Goal: Task Accomplishment & Management: Manage account settings

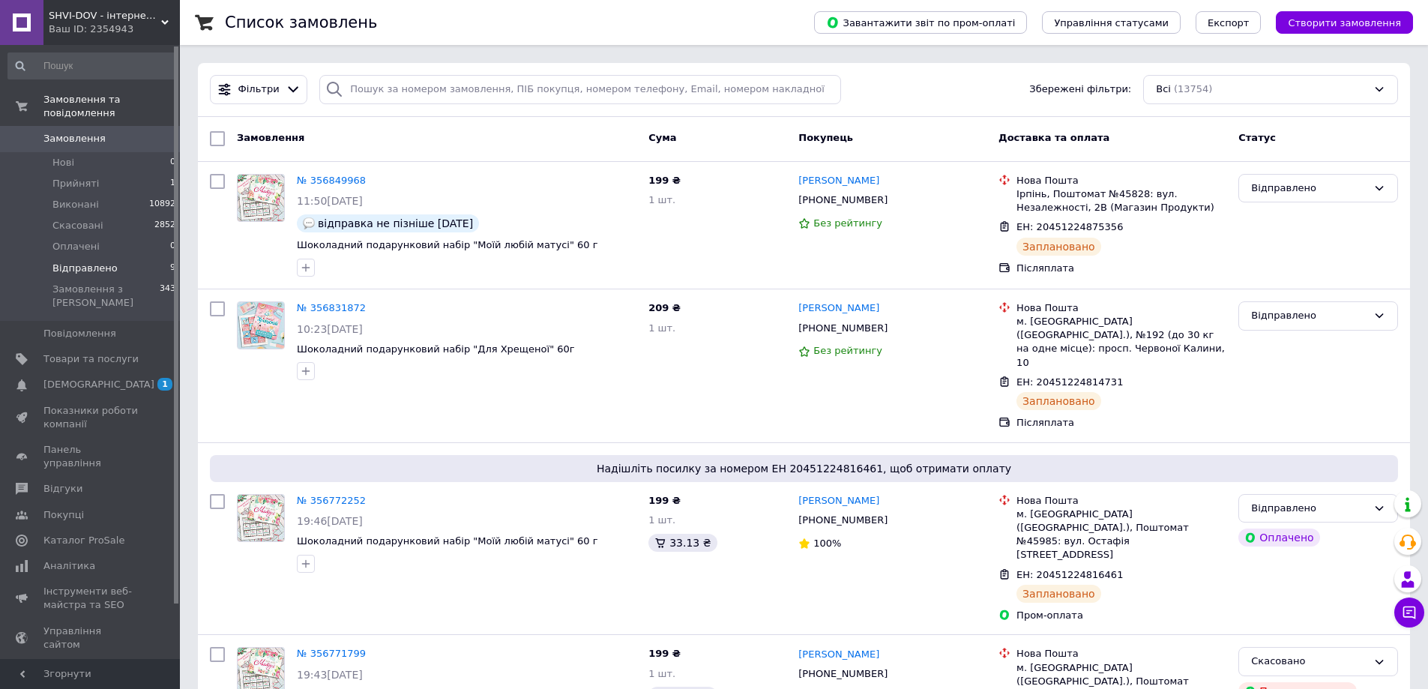
click at [112, 264] on li "Відправлено 9" at bounding box center [92, 268] width 184 height 21
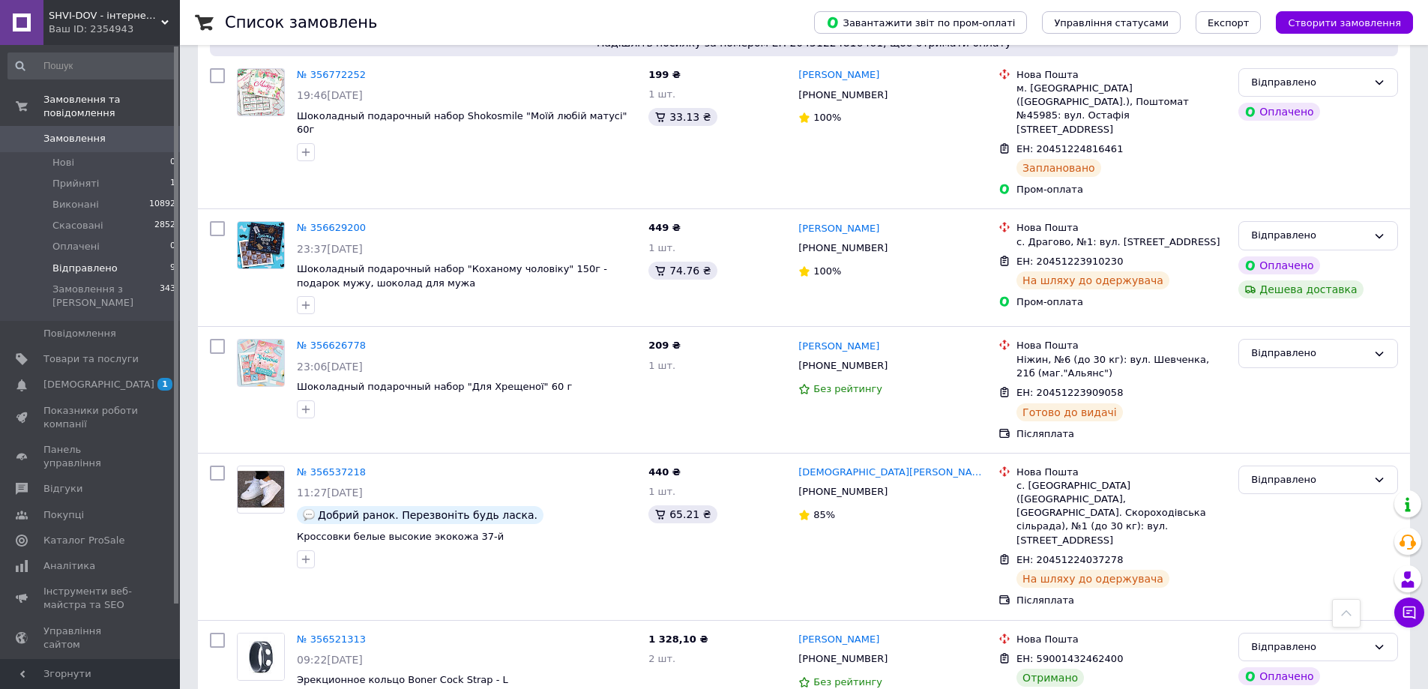
scroll to position [675, 0]
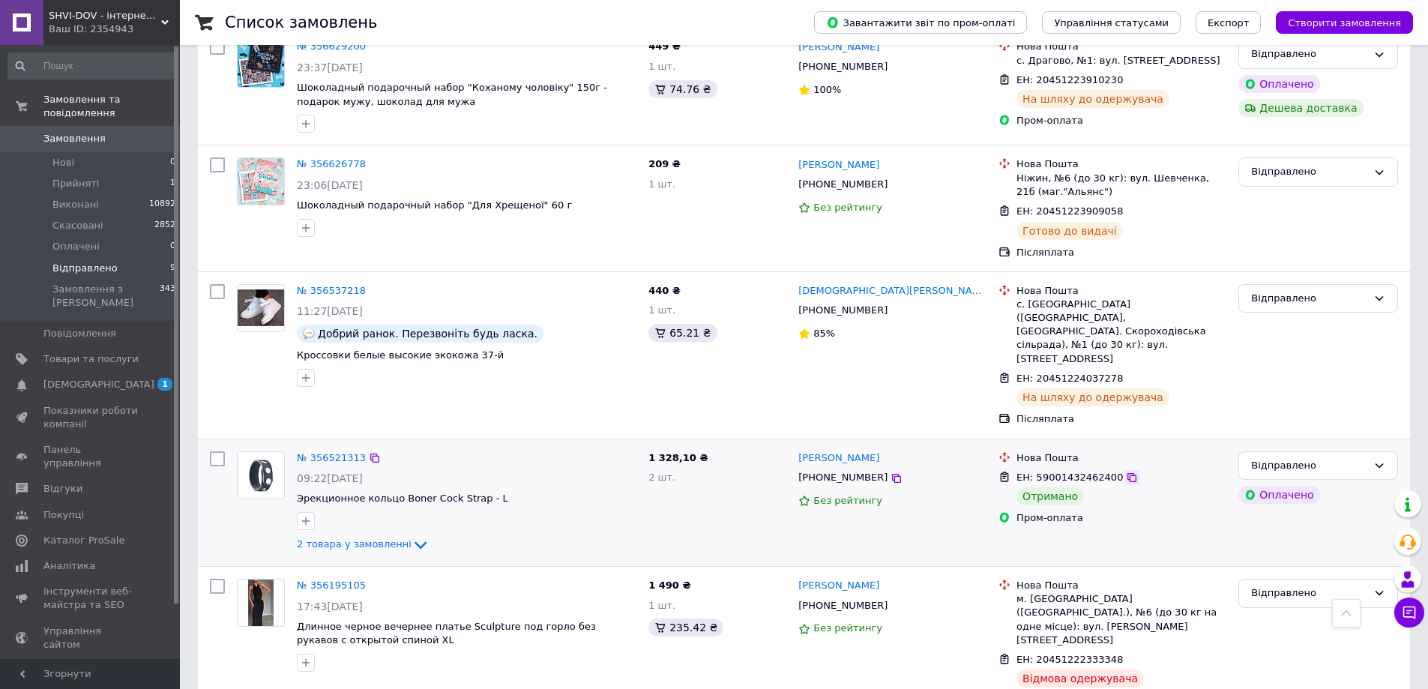
click at [1126, 472] on icon at bounding box center [1132, 478] width 12 height 12
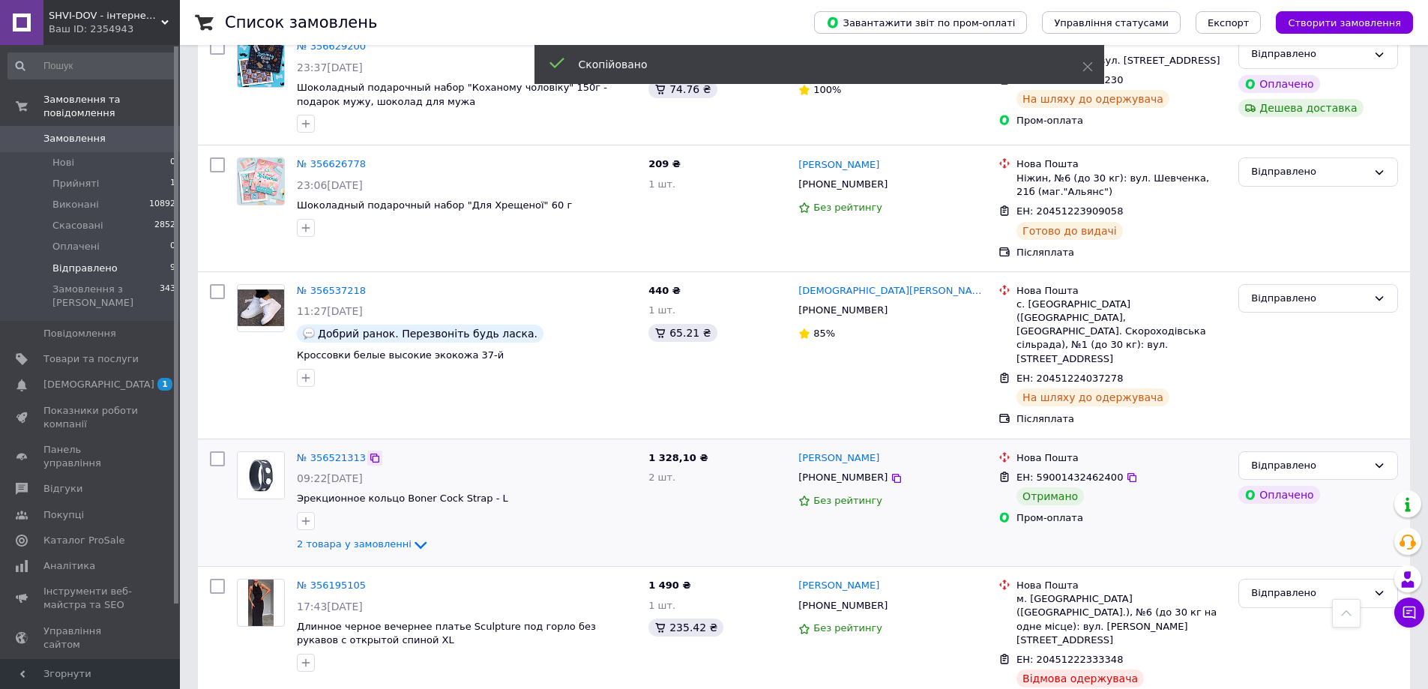
click at [369, 452] on icon at bounding box center [375, 458] width 12 height 12
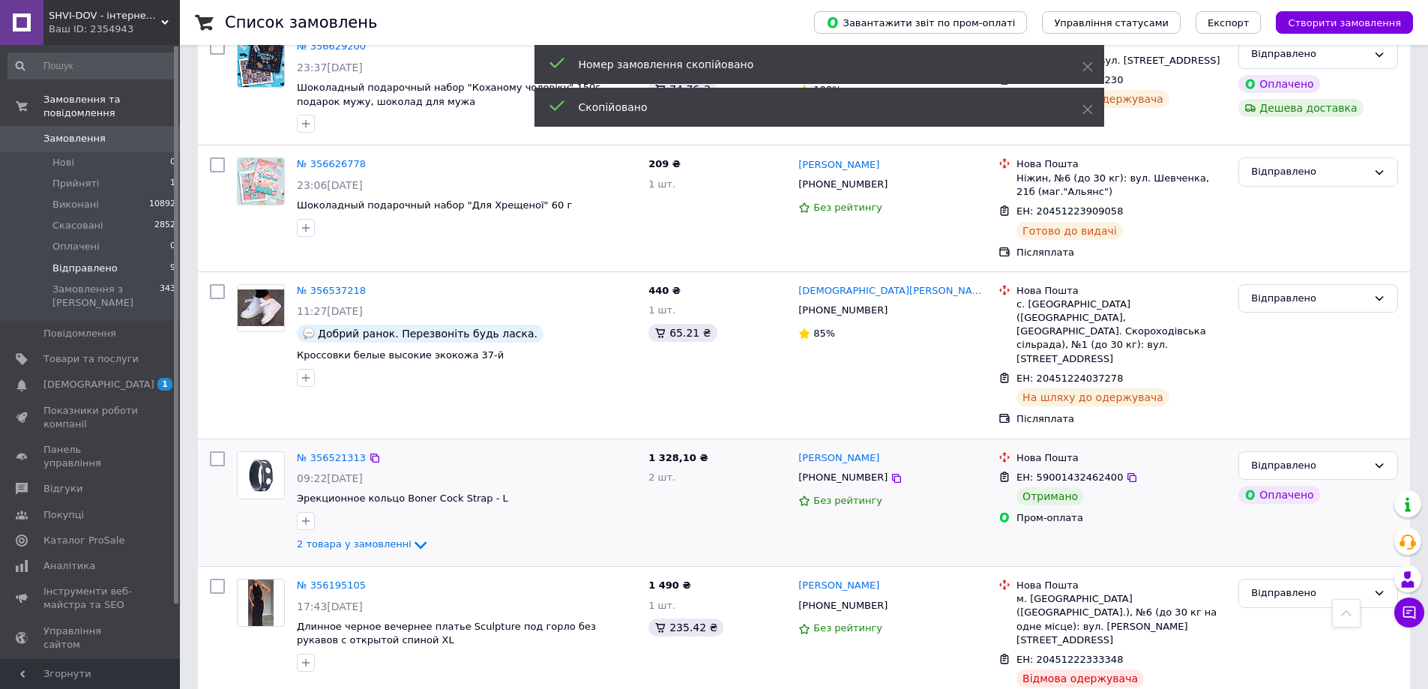
click at [1302, 445] on div "Відправлено Оплачено" at bounding box center [1319, 502] width 172 height 115
click at [1313, 458] on div "Відправлено" at bounding box center [1309, 466] width 116 height 16
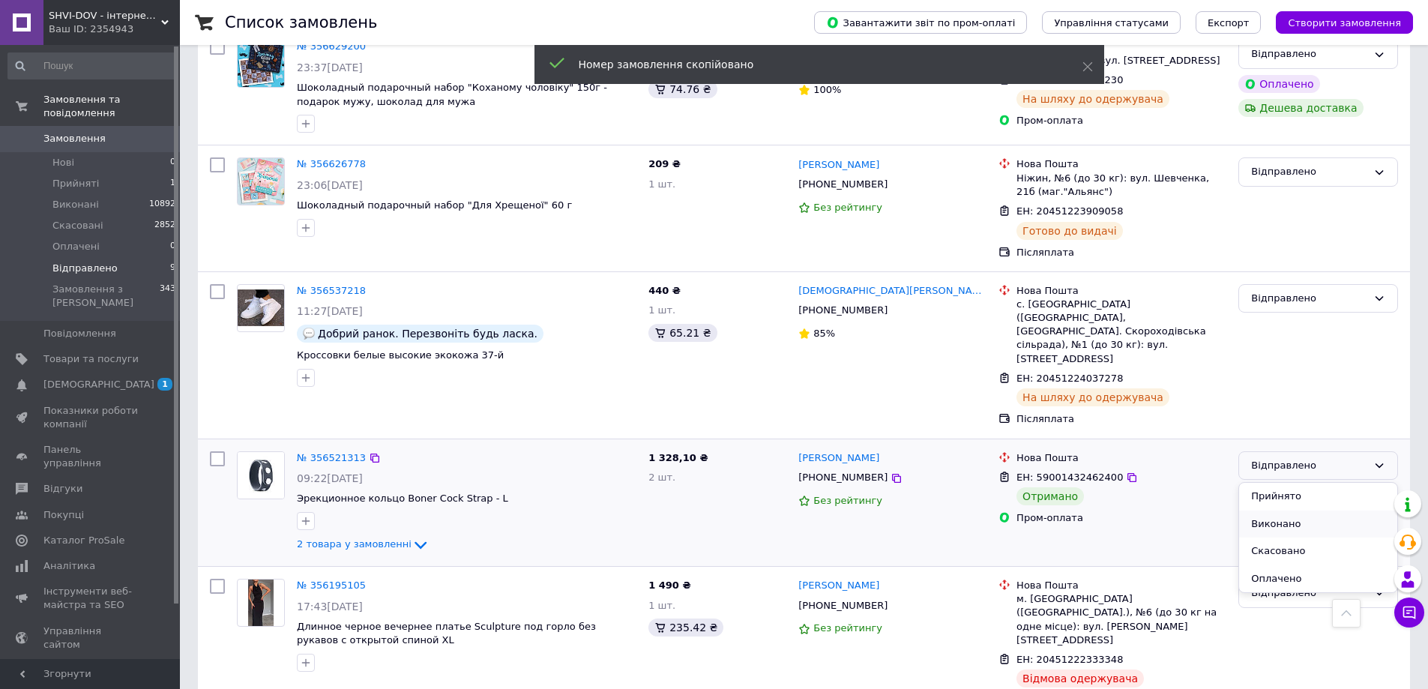
click at [1309, 511] on li "Виконано" at bounding box center [1318, 525] width 158 height 28
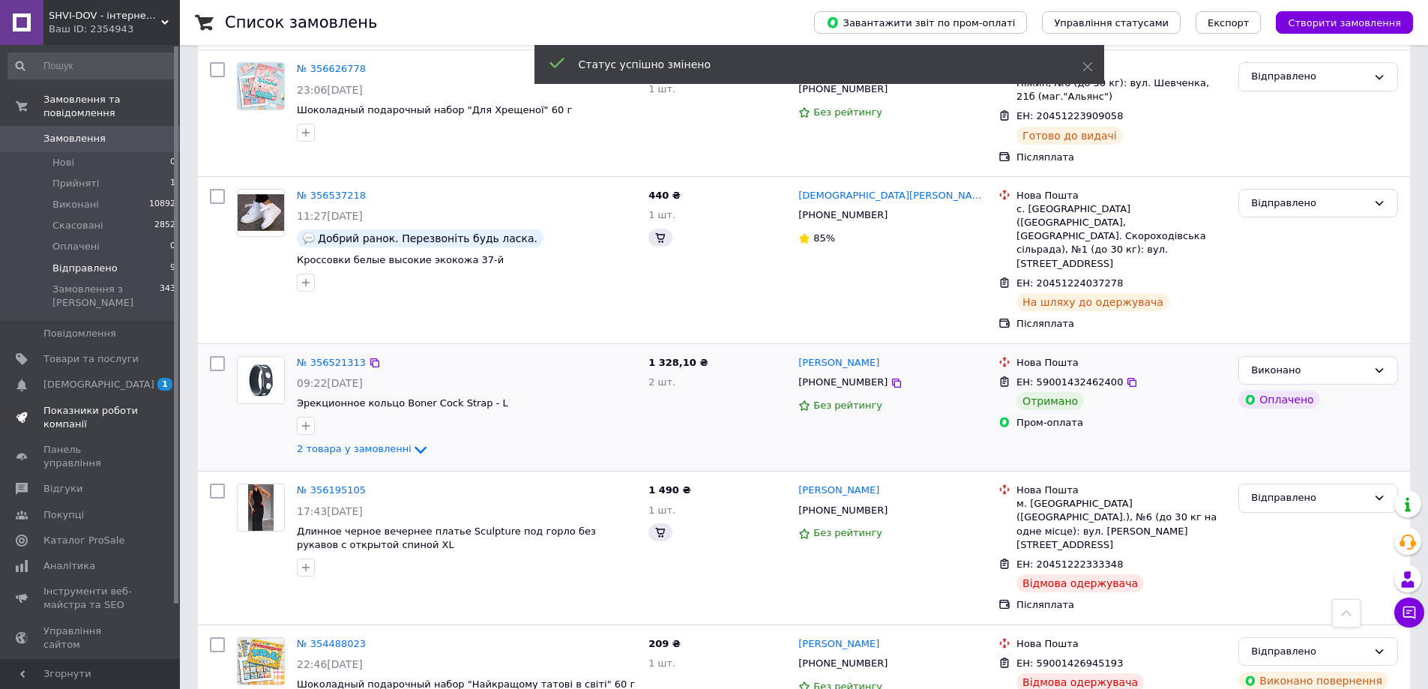
scroll to position [731, 0]
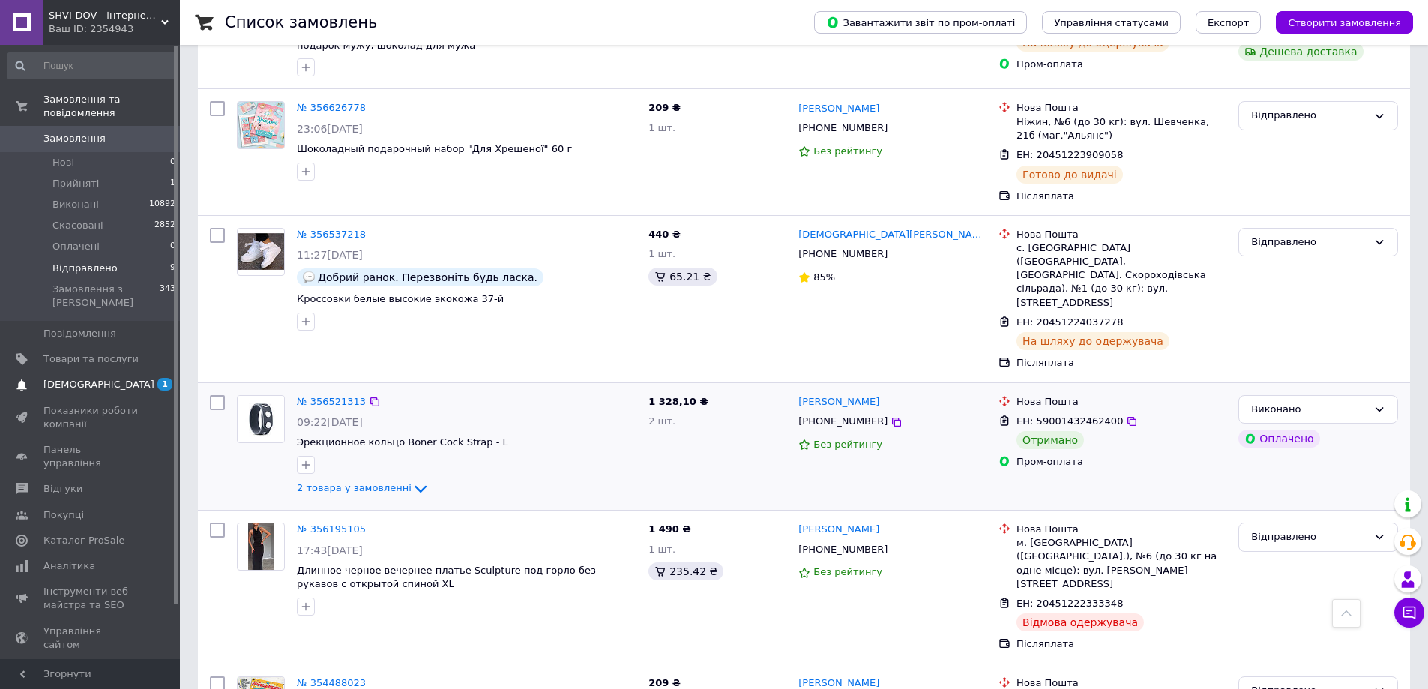
click at [65, 378] on span "[DEMOGRAPHIC_DATA]" at bounding box center [98, 384] width 111 height 13
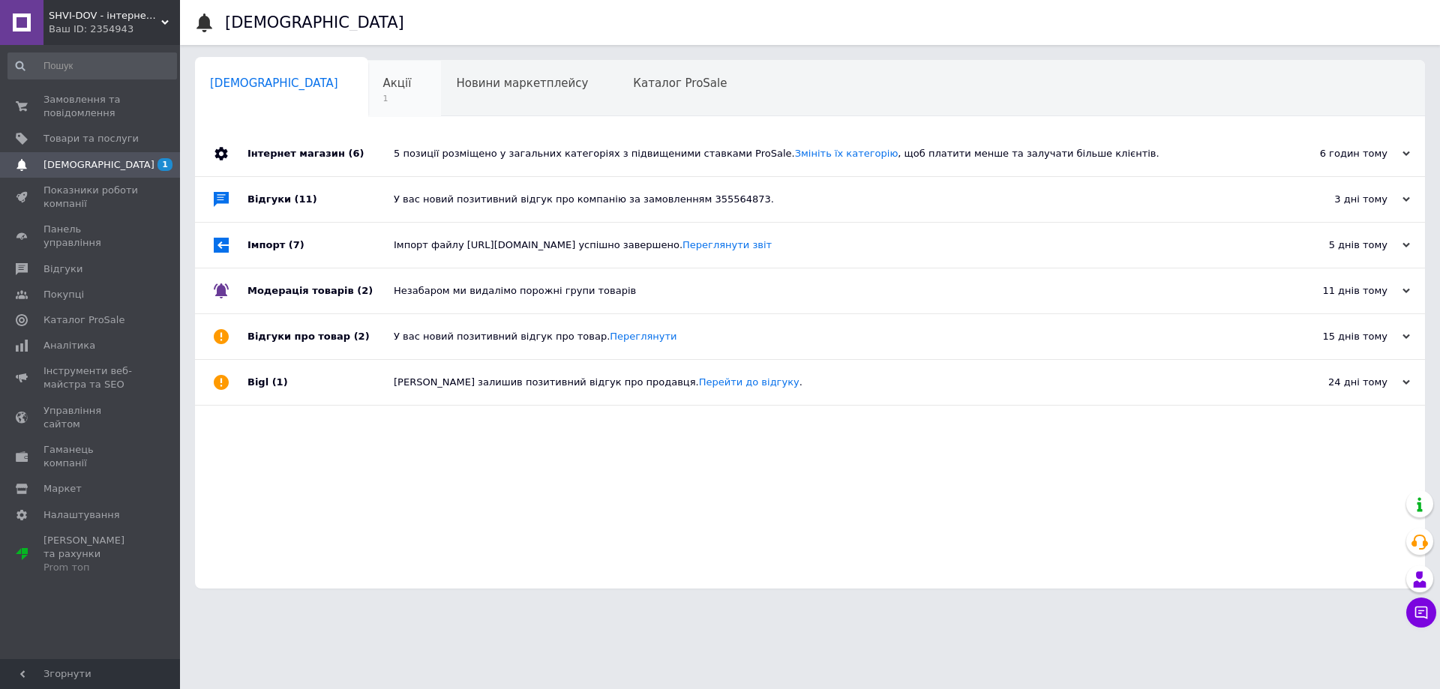
click at [383, 85] on span "Акції" at bounding box center [397, 82] width 28 height 13
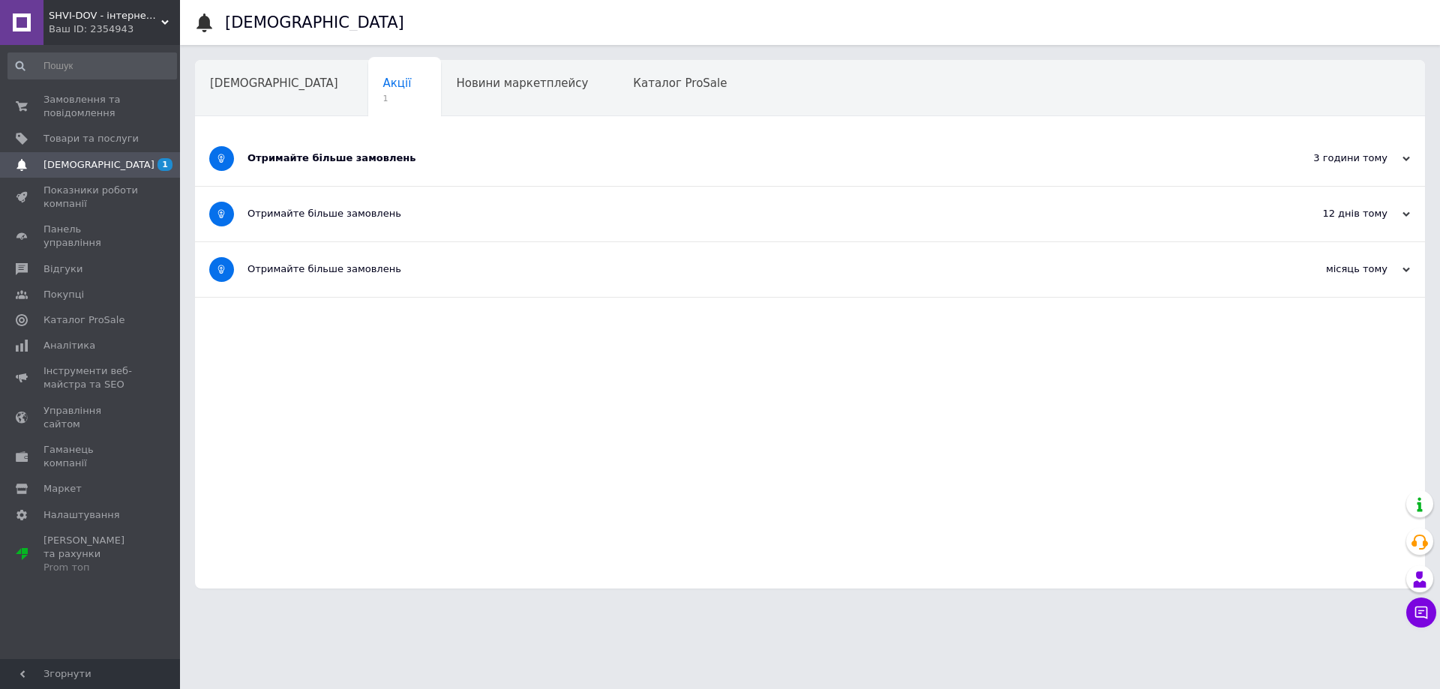
click at [427, 148] on div "Отримайте більше замовлень" at bounding box center [753, 158] width 1012 height 55
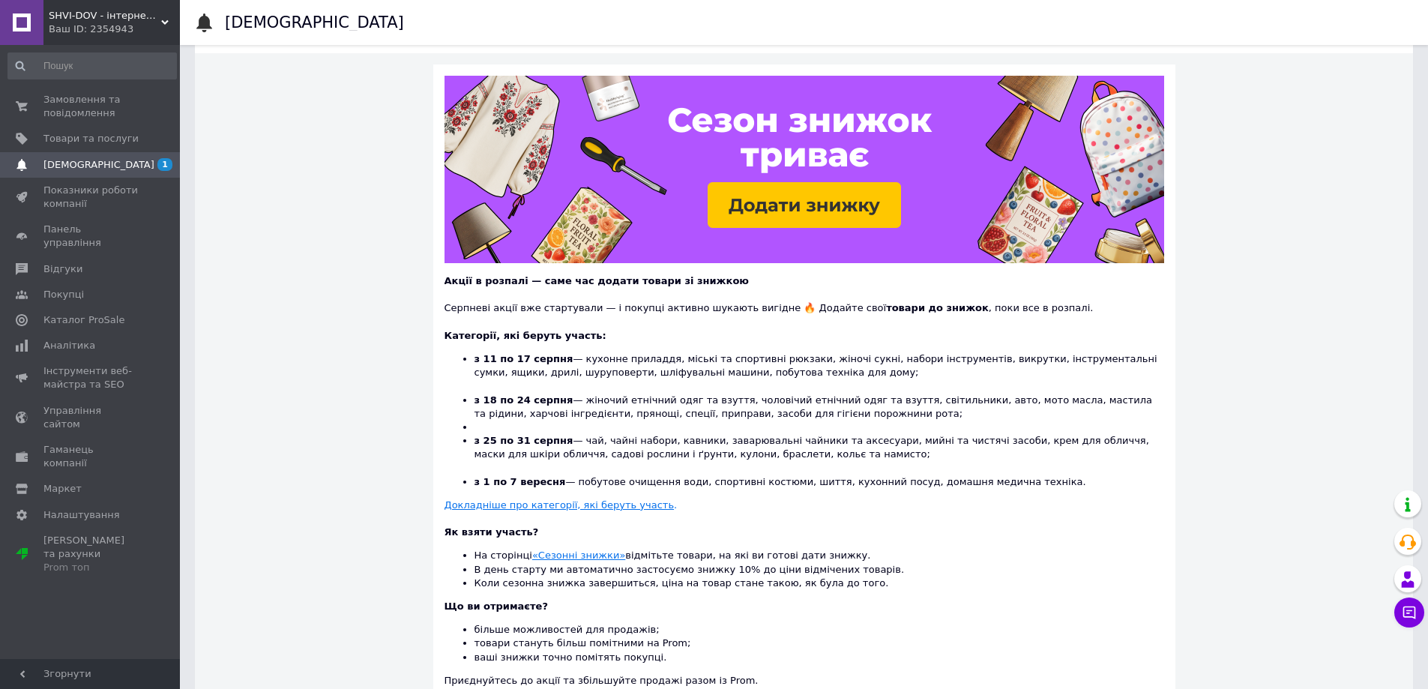
scroll to position [150, 0]
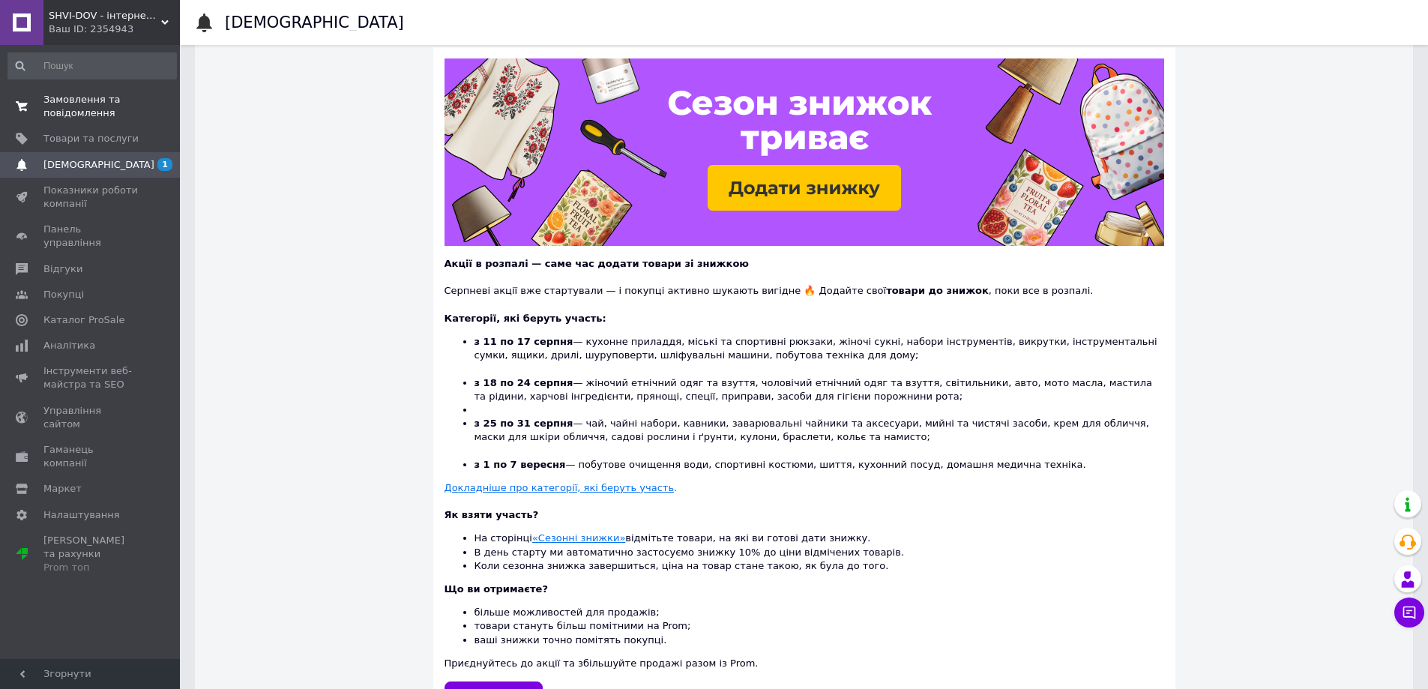
click at [89, 117] on span "Замовлення та повідомлення" at bounding box center [90, 106] width 95 height 27
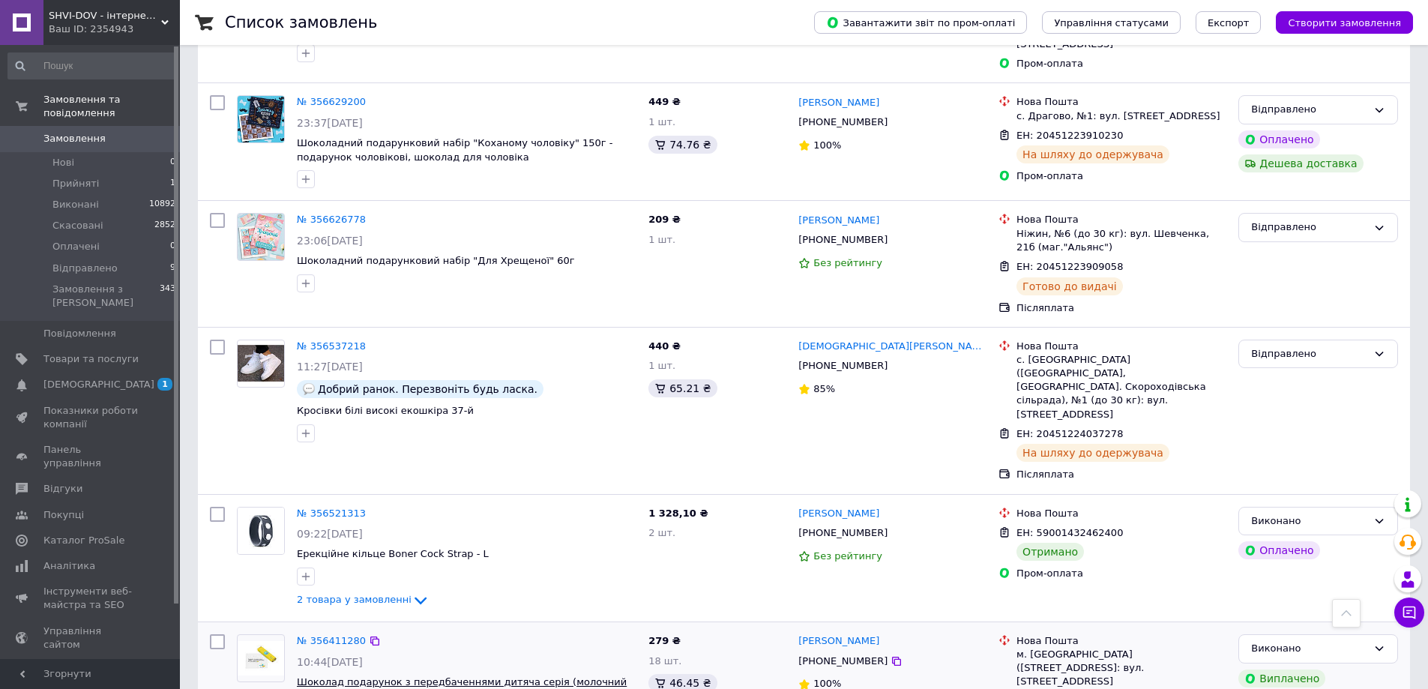
scroll to position [600, 0]
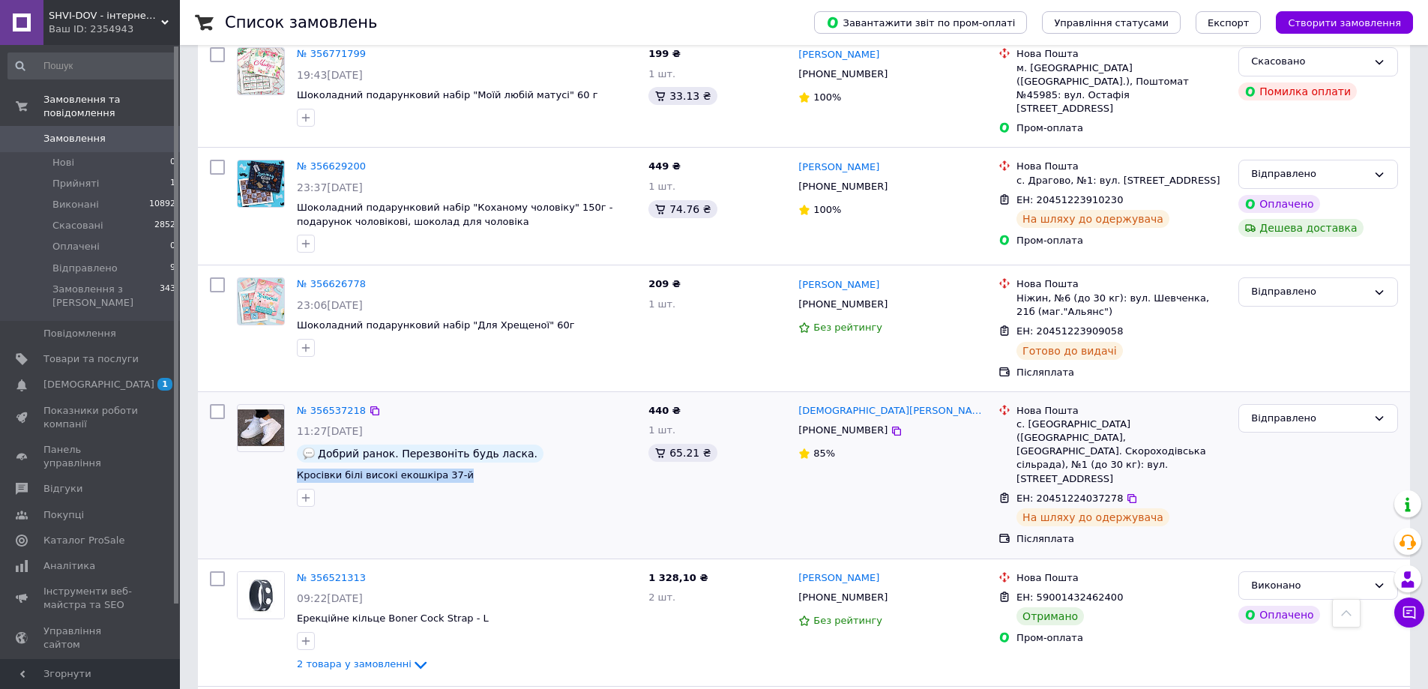
drag, startPoint x: 506, startPoint y: 436, endPoint x: 295, endPoint y: 427, distance: 211.6
click at [295, 427] on div "№ 356537218 11:27, 10.08.2025 Добрий ранок. Перезвоніть будь ласка. Кросівки бі…" at bounding box center [467, 455] width 352 height 115
copy div "Кросівки білі високі екошкіра 37-й"
click at [488, 317] on div "№ 356626778 23:06, 10.08.2025 Шоколадний подарунковий набір "Для Хрещеної" 60г" at bounding box center [437, 327] width 412 height 113
click at [76, 126] on link "Замовлення 0" at bounding box center [92, 138] width 184 height 25
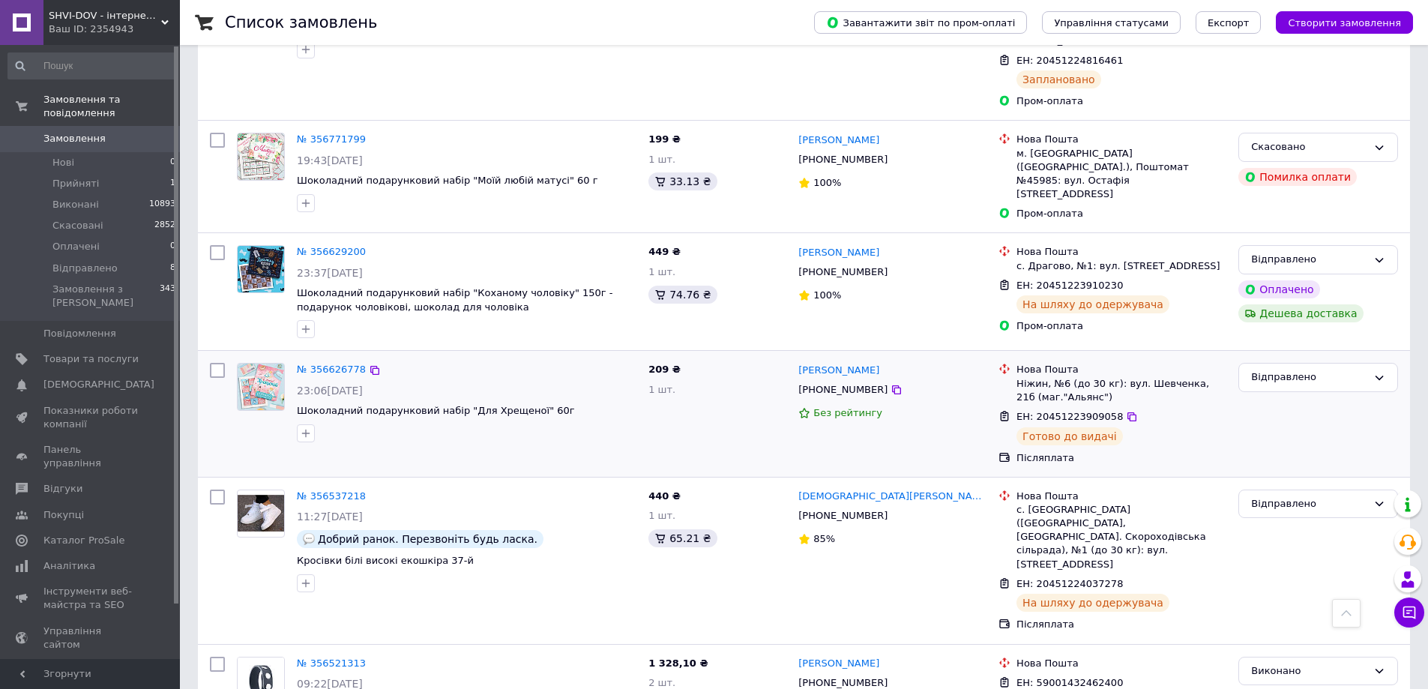
scroll to position [675, 0]
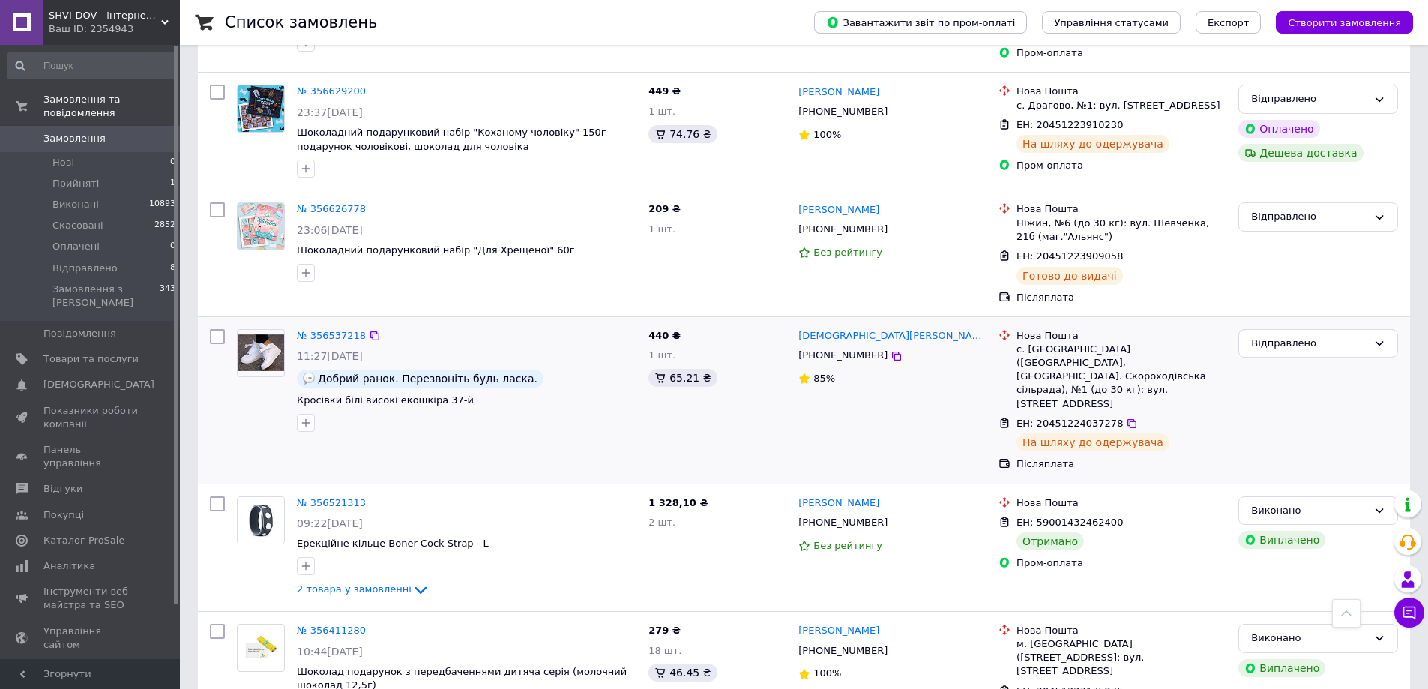
click at [324, 330] on link "№ 356537218" at bounding box center [331, 335] width 69 height 11
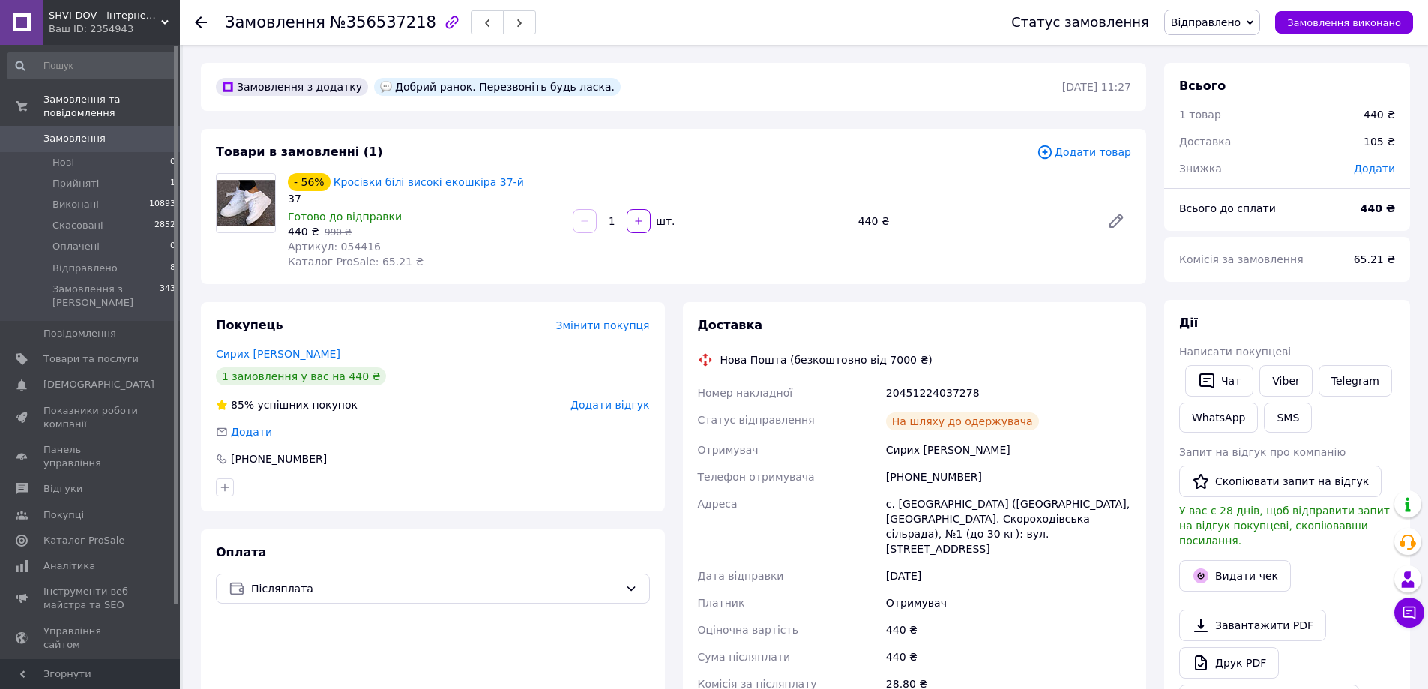
click at [102, 126] on link "Замовлення 0" at bounding box center [92, 138] width 184 height 25
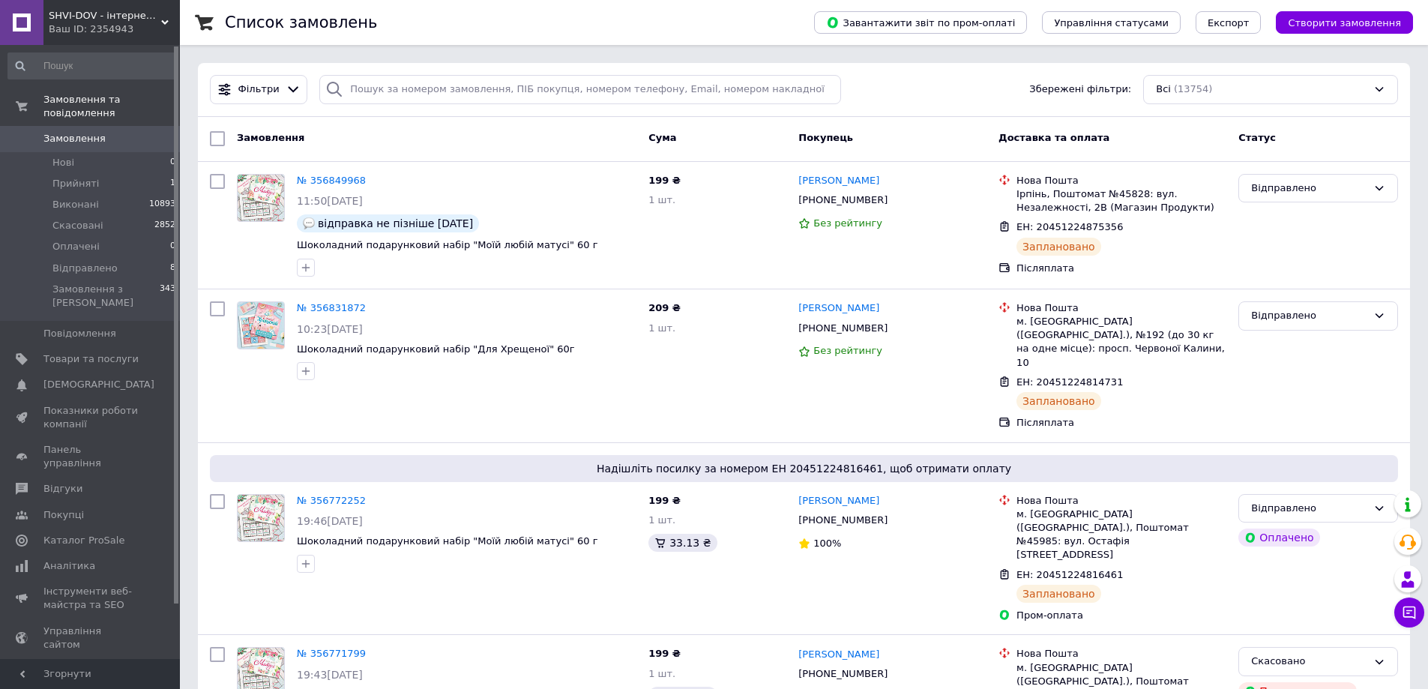
click at [49, 126] on link "Замовлення 0" at bounding box center [92, 138] width 184 height 25
